Goal: Information Seeking & Learning: Compare options

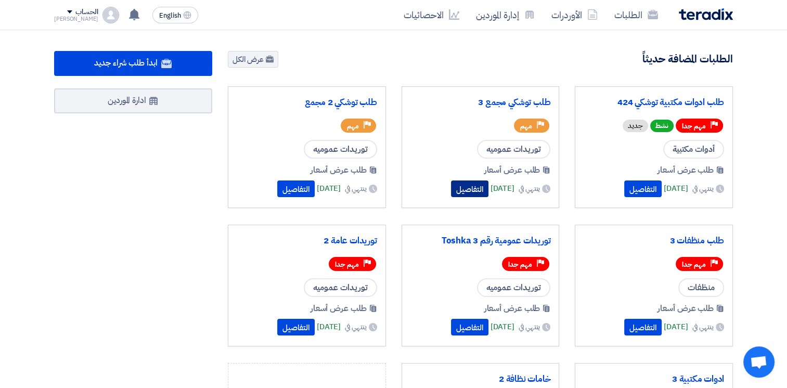
click at [451, 186] on button "التفاصيل" at bounding box center [469, 188] width 37 height 17
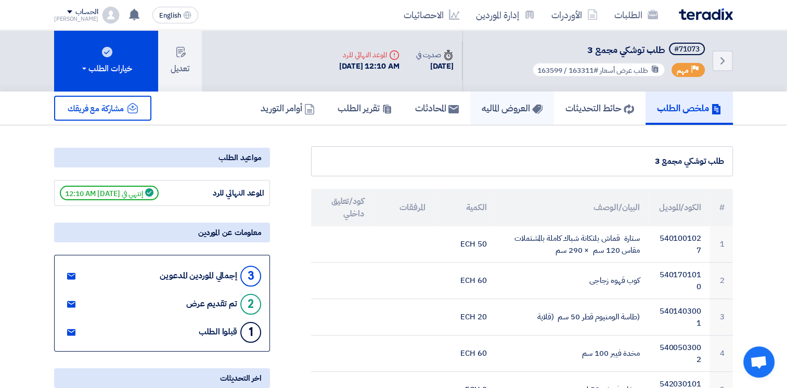
click at [502, 109] on h5 "العروض الماليه" at bounding box center [511, 108] width 61 height 12
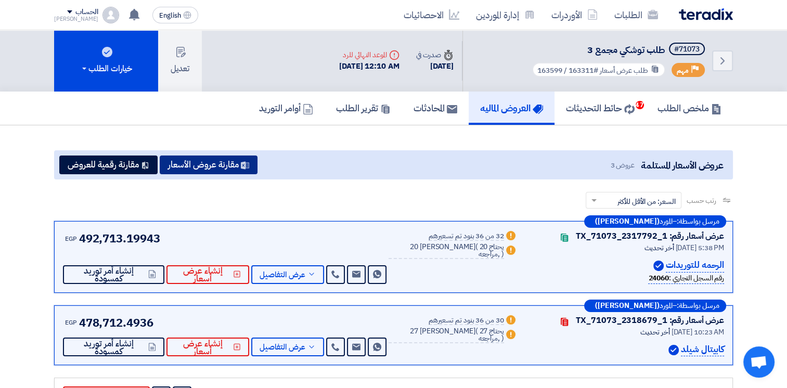
click at [223, 165] on button "مقارنة عروض الأسعار" at bounding box center [209, 164] width 98 height 19
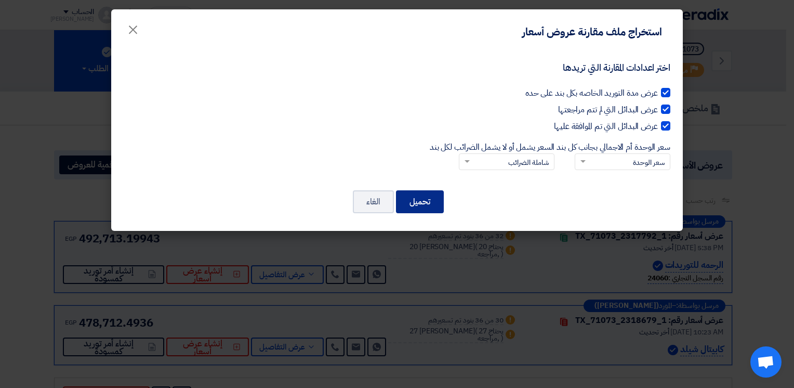
click at [412, 199] on button "تحميل" at bounding box center [420, 201] width 48 height 23
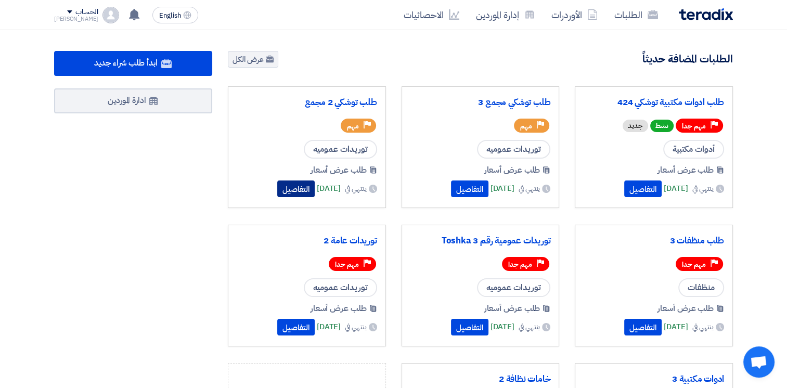
click at [277, 186] on button "التفاصيل" at bounding box center [295, 188] width 37 height 17
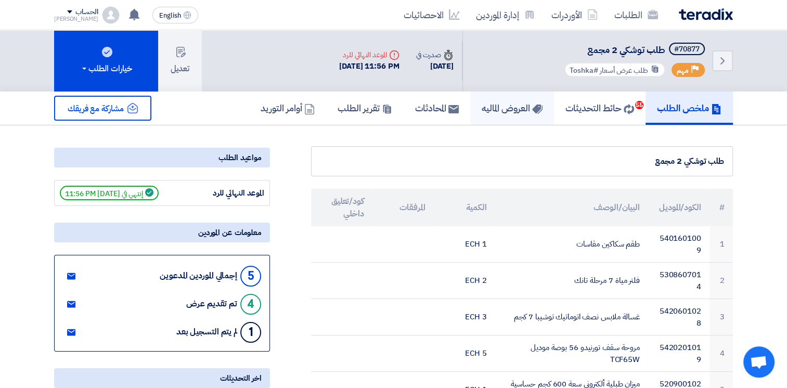
click at [507, 111] on h5 "العروض الماليه" at bounding box center [511, 108] width 61 height 12
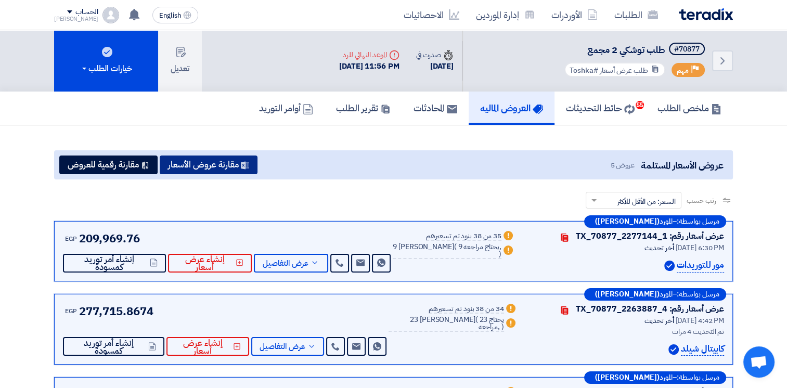
click at [244, 170] on button "مقارنة عروض الأسعار" at bounding box center [209, 164] width 98 height 19
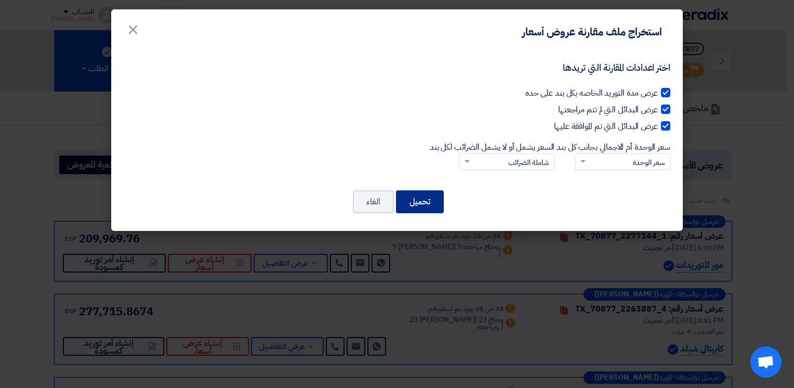
click at [425, 203] on button "تحميل" at bounding box center [420, 201] width 48 height 23
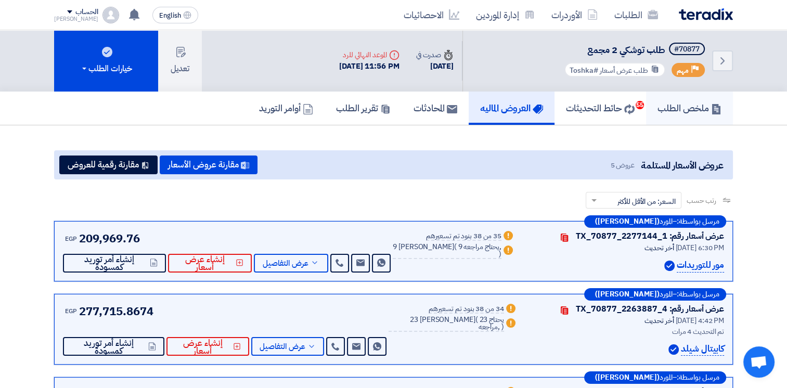
click at [688, 107] on h5 "ملخص الطلب" at bounding box center [689, 108] width 64 height 12
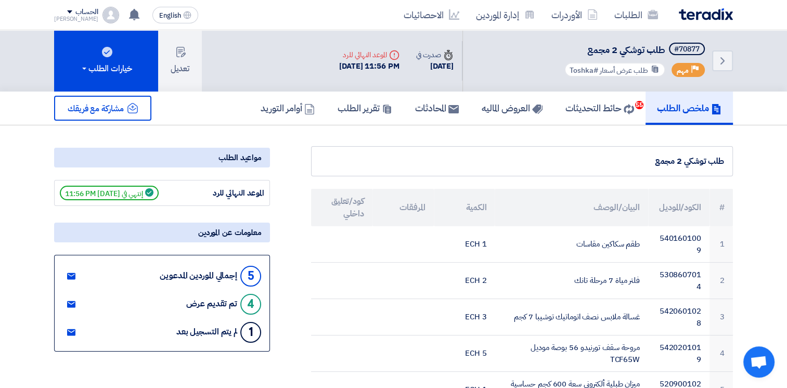
click at [687, 110] on h5 "ملخص الطلب" at bounding box center [689, 108] width 64 height 12
click at [695, 25] on div "الطلبات الأوردرات إدارة الموردين الاحصائيات" at bounding box center [528, 15] width 407 height 24
click at [699, 12] on img at bounding box center [706, 14] width 54 height 12
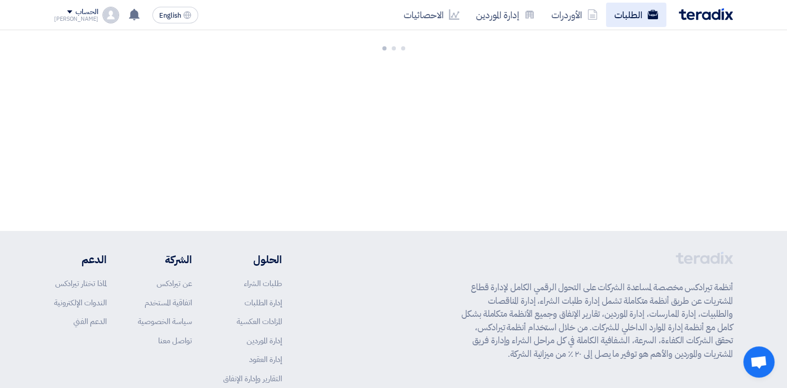
click at [624, 17] on link "الطلبات" at bounding box center [636, 15] width 60 height 24
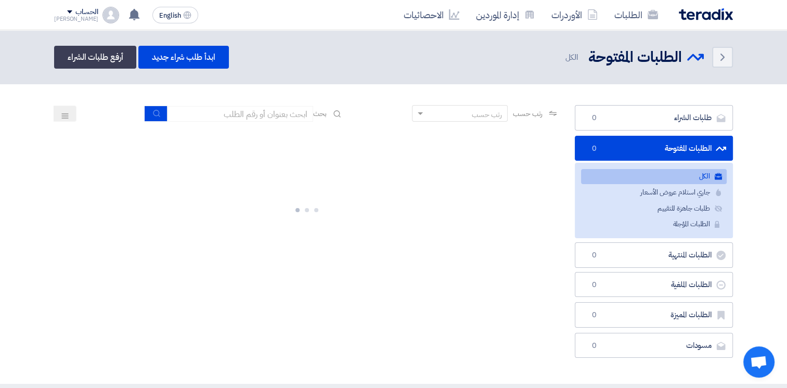
click at [626, 16] on link "الطلبات" at bounding box center [636, 15] width 60 height 24
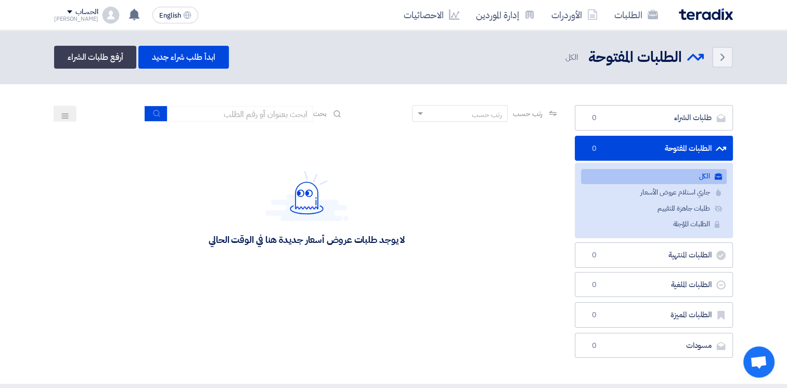
click at [626, 16] on link "الطلبات" at bounding box center [636, 15] width 60 height 24
click at [701, 12] on img at bounding box center [706, 14] width 54 height 12
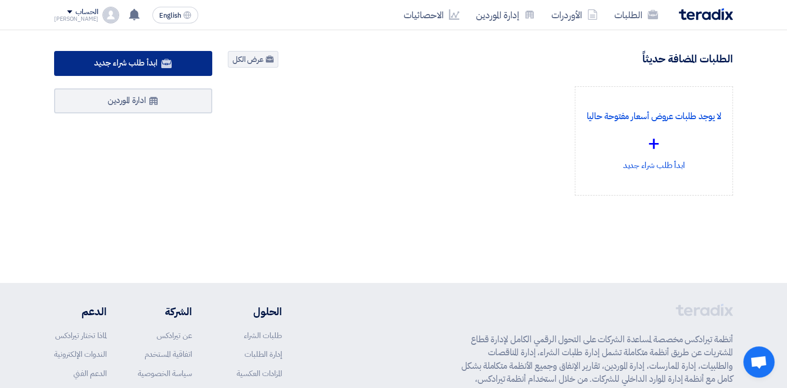
click at [187, 62] on link "ابدأ طلب شراء جديد" at bounding box center [133, 63] width 158 height 25
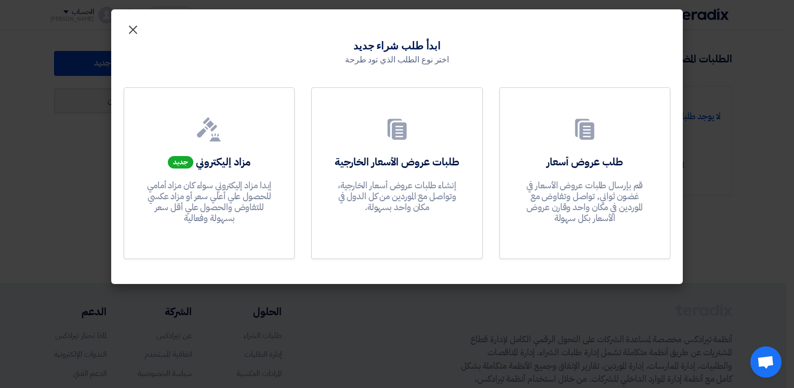
click at [129, 30] on span "×" at bounding box center [133, 29] width 12 height 31
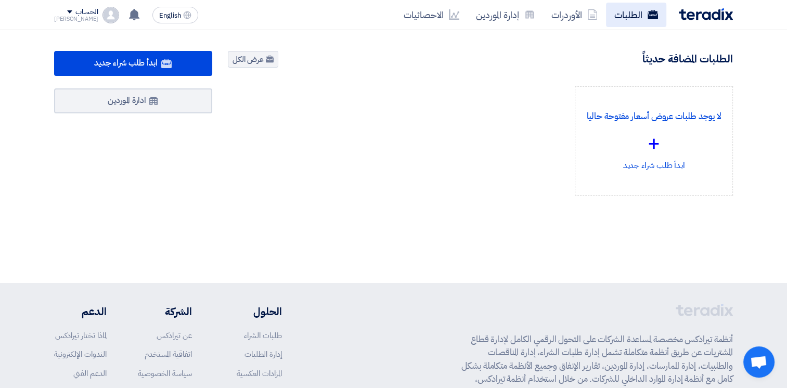
click at [639, 14] on link "الطلبات" at bounding box center [636, 15] width 60 height 24
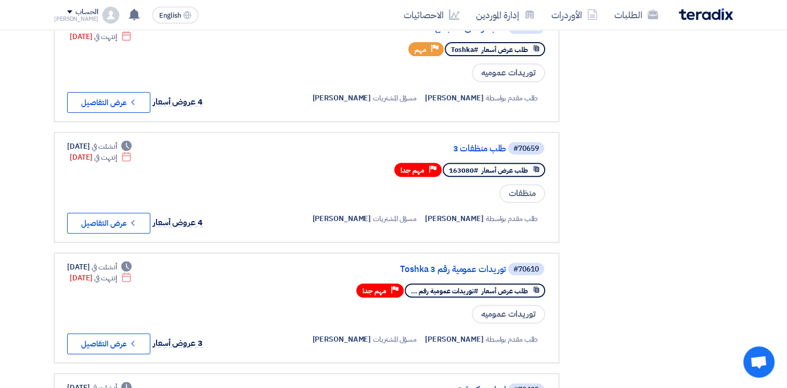
scroll to position [364, 0]
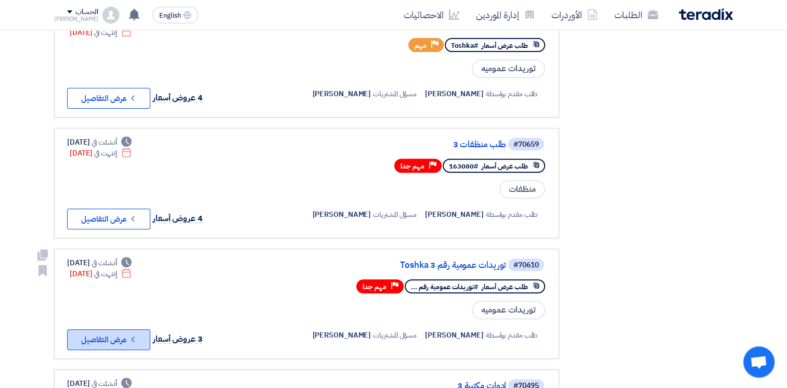
click at [125, 335] on button "Check details عرض التفاصيل" at bounding box center [108, 339] width 83 height 21
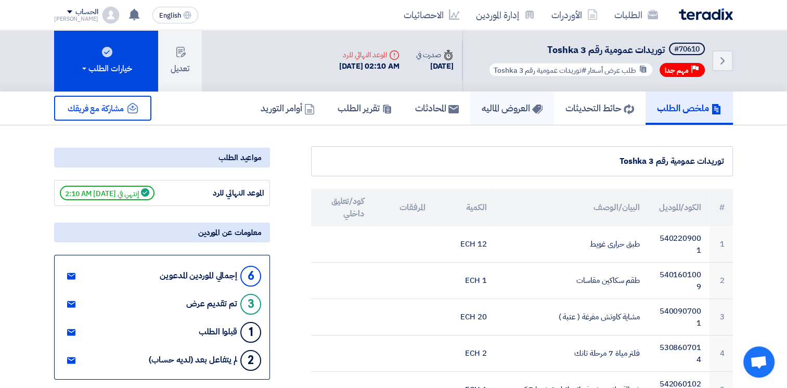
click at [511, 107] on h5 "العروض الماليه" at bounding box center [511, 108] width 61 height 12
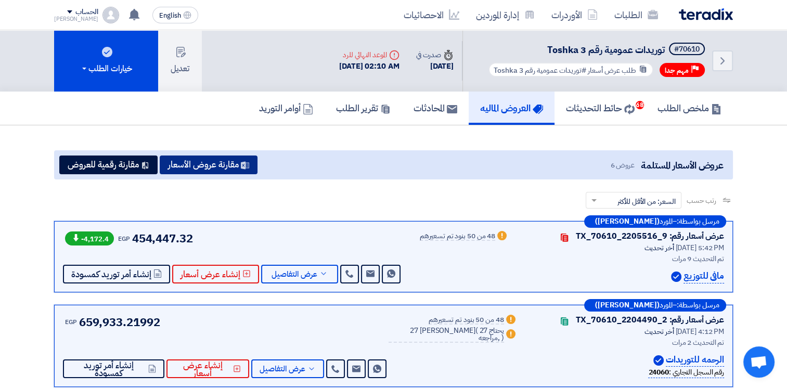
click at [239, 161] on button "مقارنة عروض الأسعار" at bounding box center [209, 164] width 98 height 19
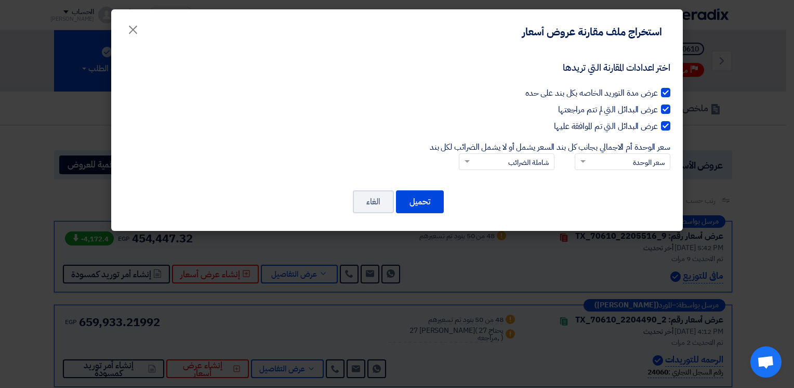
click at [445, 201] on div "تحميل الغاء" at bounding box center [397, 201] width 547 height 25
click at [422, 193] on button "تحميل" at bounding box center [420, 201] width 48 height 23
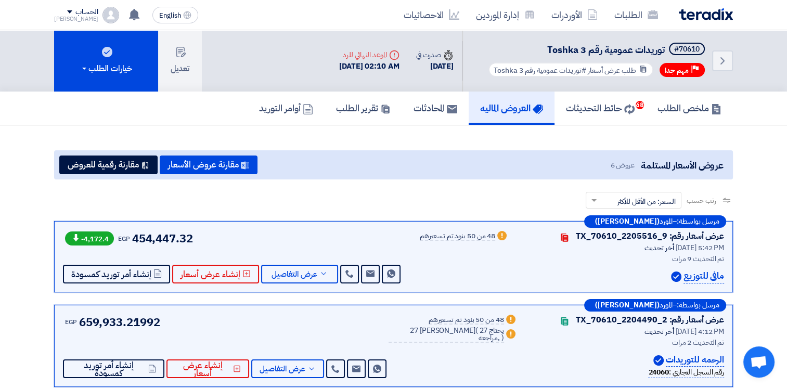
drag, startPoint x: 772, startPoint y: 140, endPoint x: 748, endPoint y: 101, distance: 46.2
click at [772, 140] on section "عروض الأسعار المستلمة عروض 6 مقارنة عروض الأسعار مقارنة رقمية للعروض رتب حسب رت…" at bounding box center [393, 378] width 787 height 507
click at [635, 18] on link "الطلبات" at bounding box center [636, 15] width 60 height 24
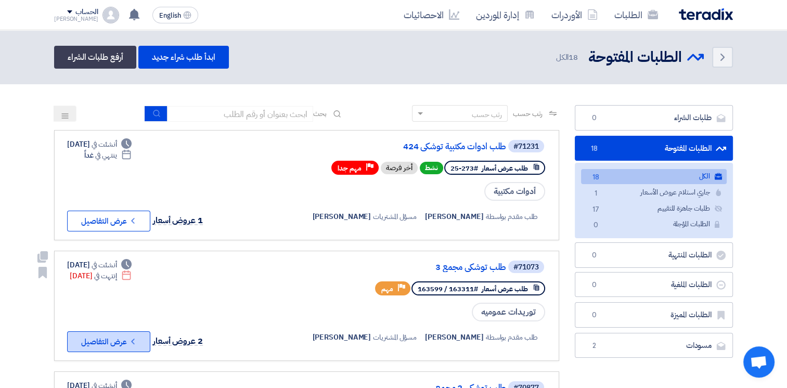
click at [144, 341] on button "Check details عرض التفاصيل" at bounding box center [108, 341] width 83 height 21
